Goal: Task Accomplishment & Management: Use online tool/utility

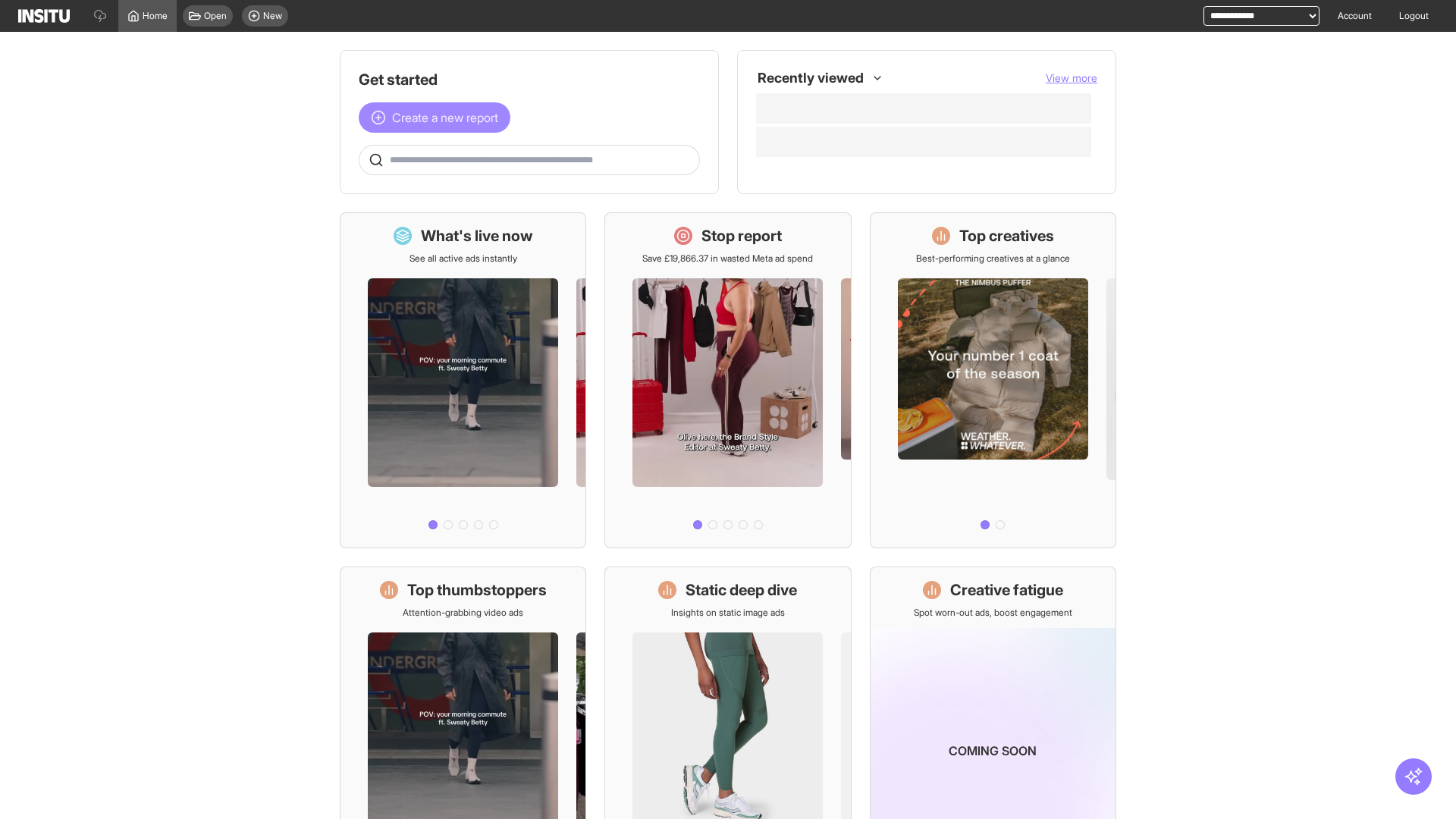
click at [438, 118] on span "Create a new report" at bounding box center [445, 117] width 106 height 18
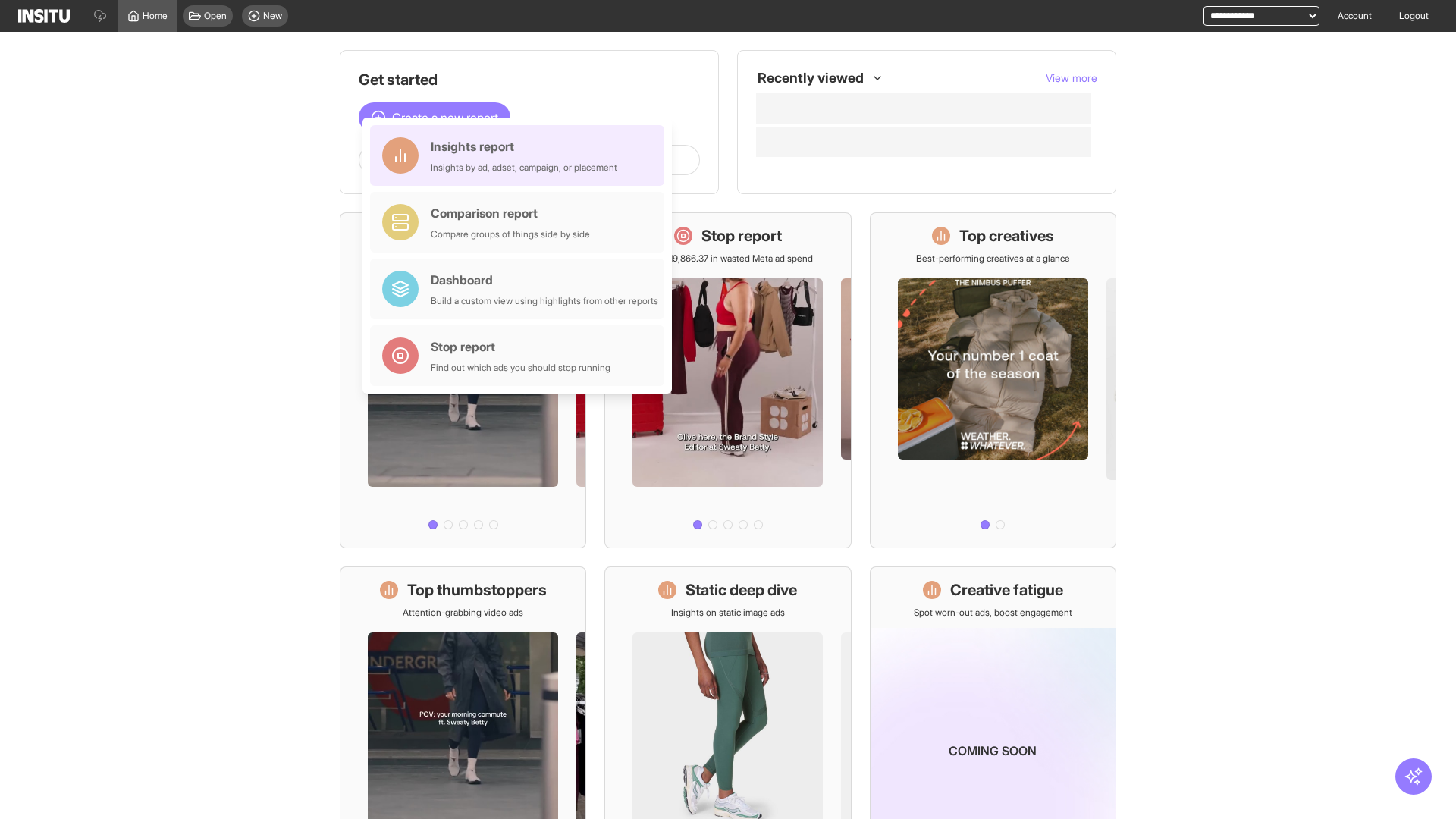
click at [521, 156] on div "Insights report Insights by ad, adset, campaign, or placement" at bounding box center [524, 155] width 187 height 37
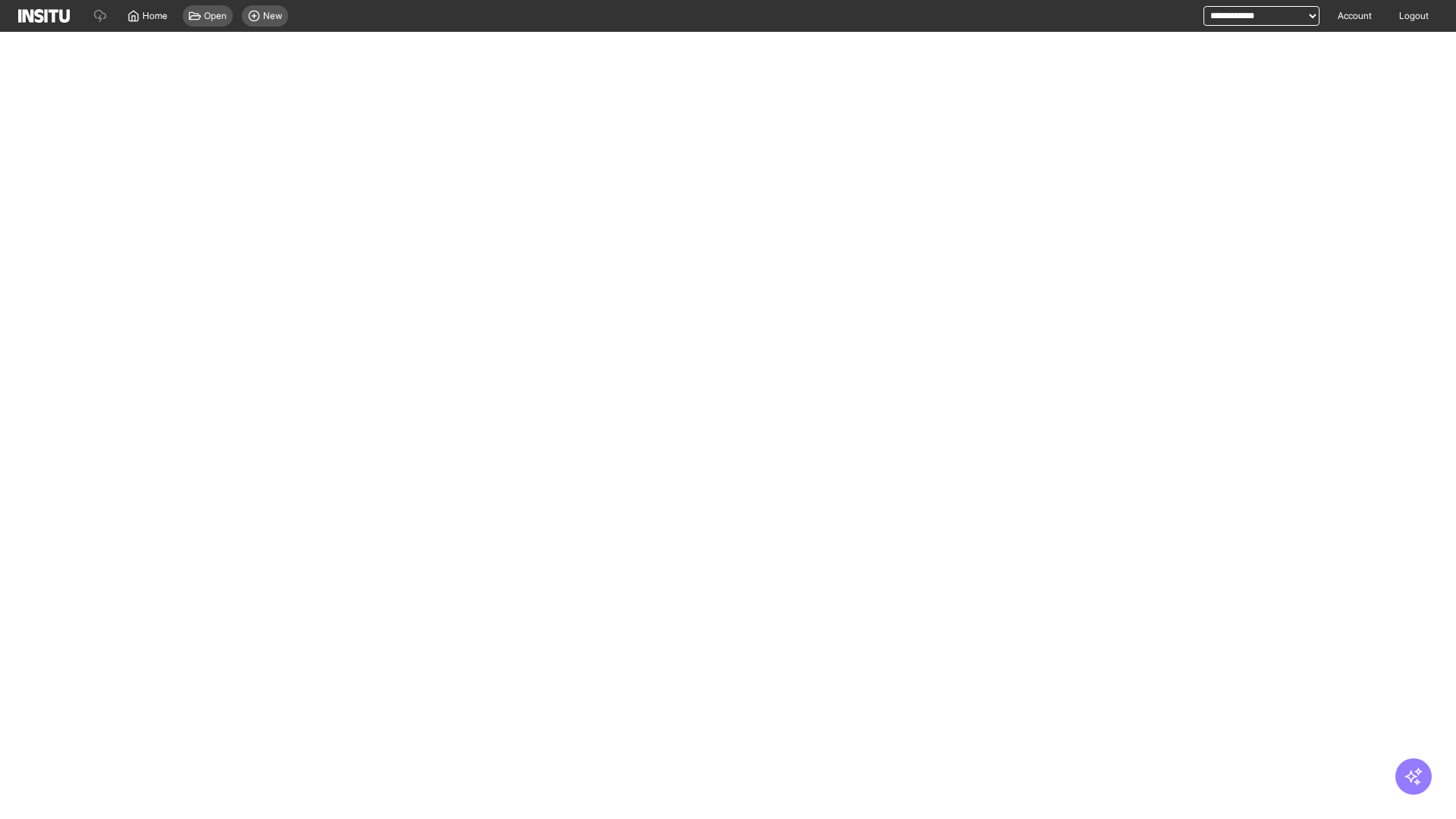
select select "**"
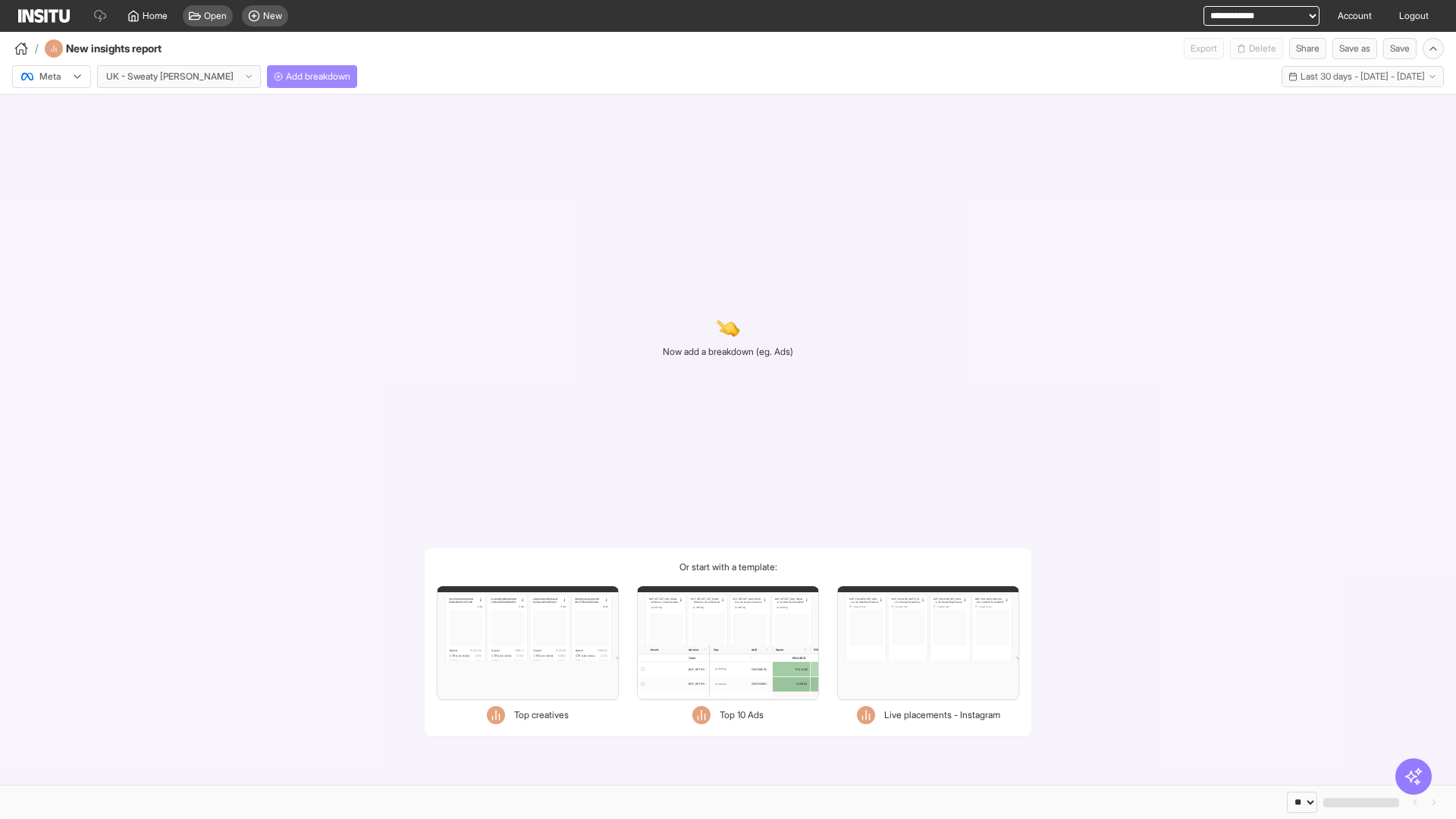
click at [286, 76] on span "Add breakdown" at bounding box center [318, 77] width 65 height 12
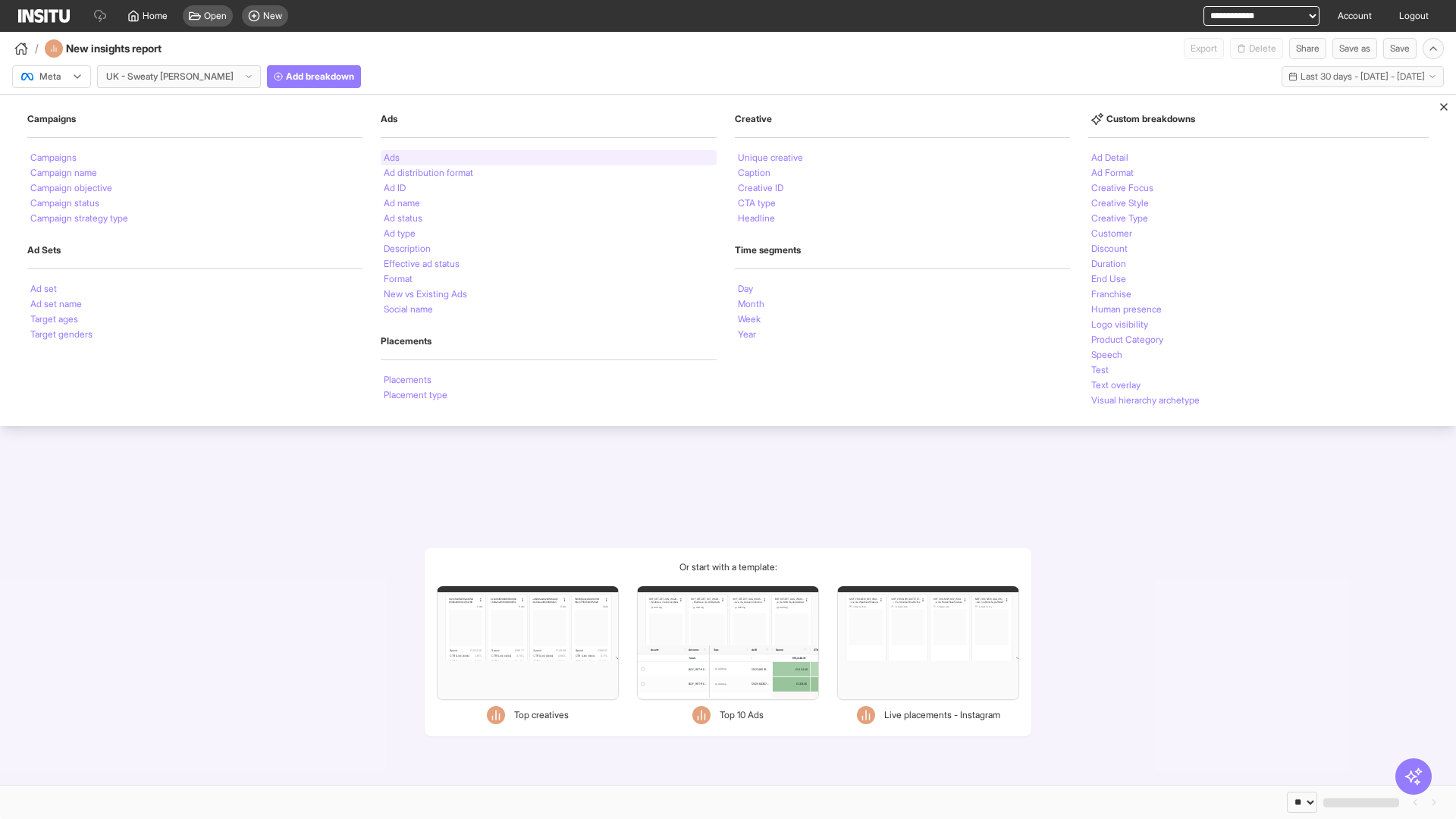
click at [390, 158] on li "Ads" at bounding box center [392, 158] width 16 height 9
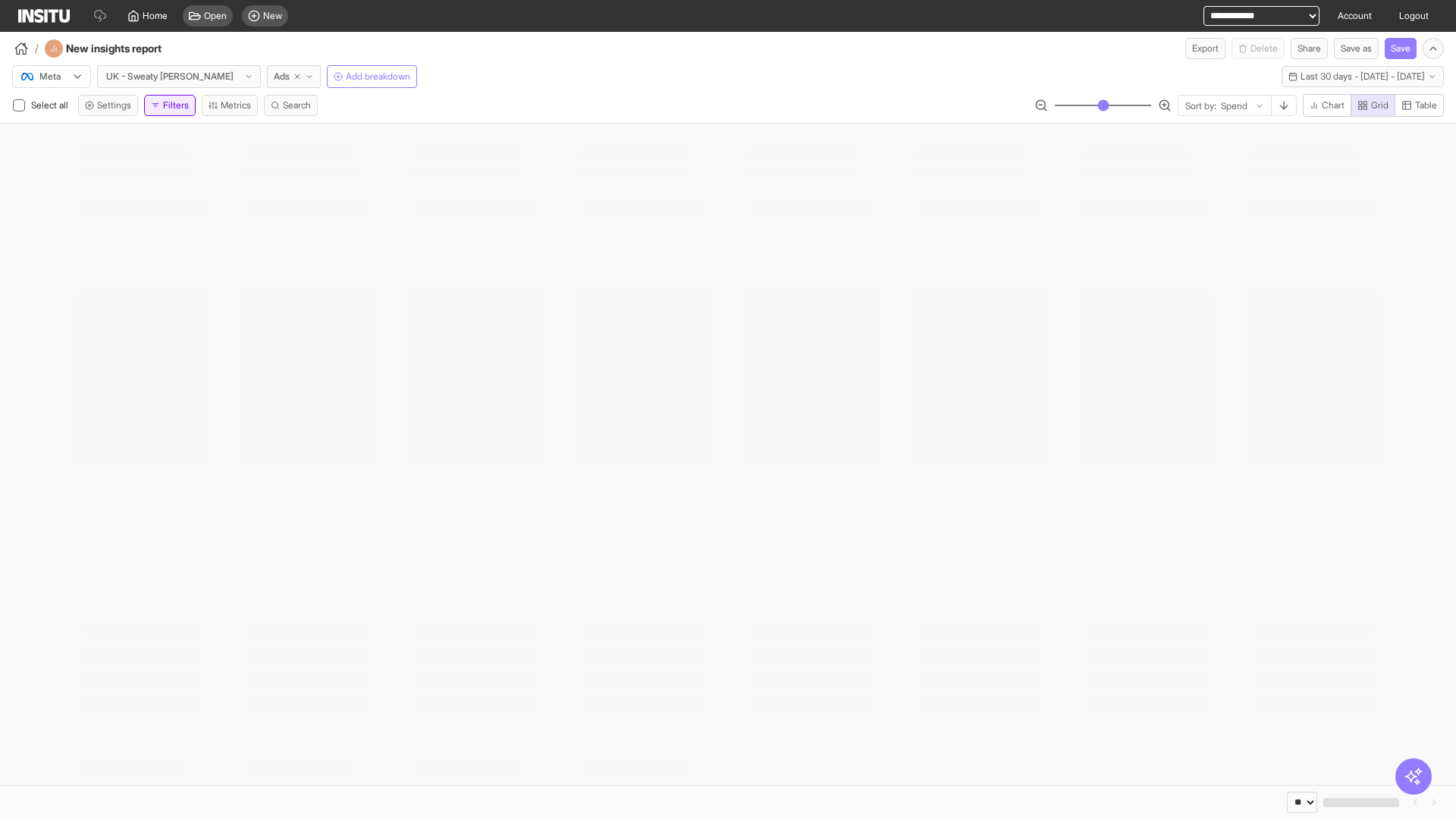
click at [173, 105] on button "Filters" at bounding box center [170, 105] width 51 height 21
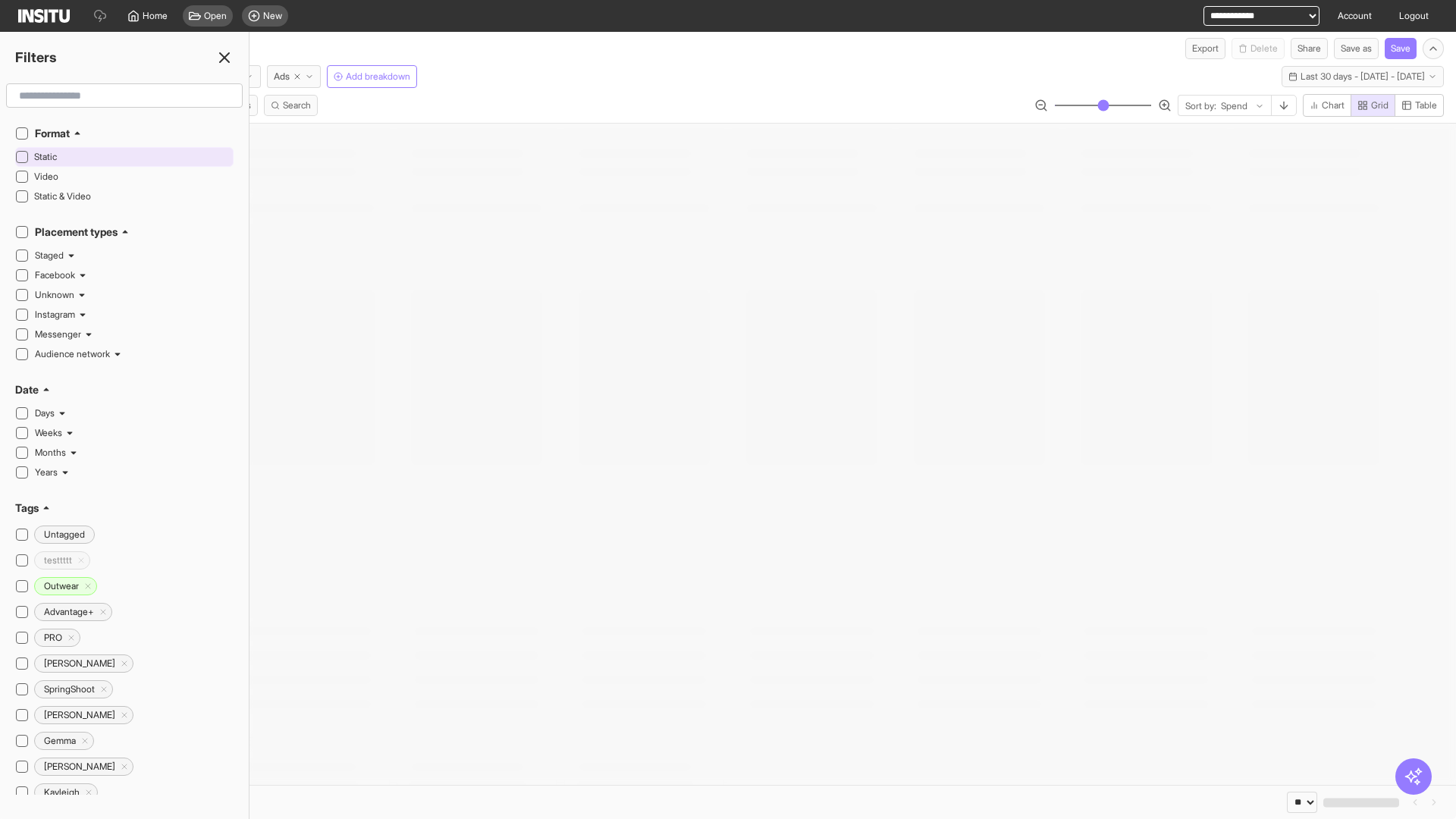
click at [132, 157] on span "Static" at bounding box center [132, 157] width 195 height 12
click at [224, 58] on line at bounding box center [224, 58] width 9 height 9
